Goal: Task Accomplishment & Management: Manage account settings

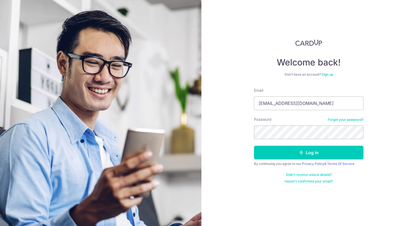
click at [328, 148] on button "Log in" at bounding box center [308, 152] width 109 height 14
